Goal: Information Seeking & Learning: Get advice/opinions

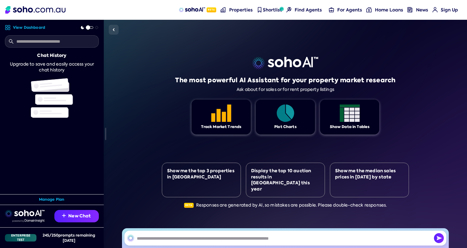
click at [69, 39] on input "text" at bounding box center [52, 41] width 94 height 12
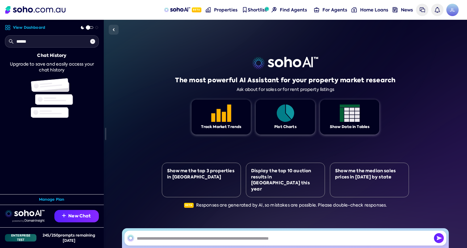
type input "*******"
click at [60, 43] on input "text" at bounding box center [52, 41] width 94 height 12
